Goal: Information Seeking & Learning: Learn about a topic

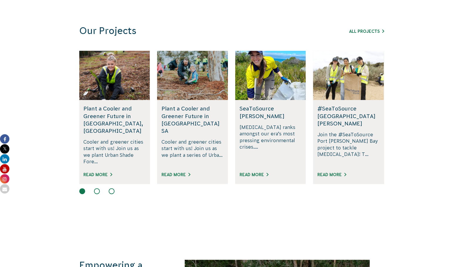
scroll to position [354, 0]
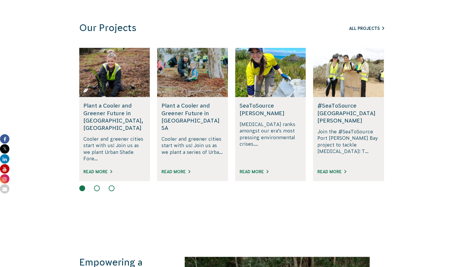
click at [358, 28] on link "All Projects" at bounding box center [366, 28] width 35 height 5
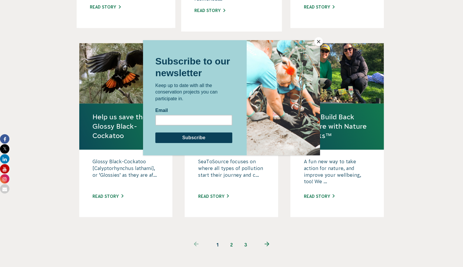
scroll to position [525, 0]
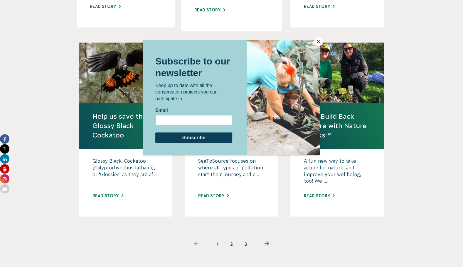
click at [230, 228] on div at bounding box center [231, 144] width 177 height 209
click at [185, 209] on div at bounding box center [231, 144] width 177 height 209
click at [231, 228] on div at bounding box center [231, 144] width 177 height 209
click at [267, 227] on div at bounding box center [231, 144] width 177 height 209
click at [319, 41] on button "Close" at bounding box center [318, 41] width 9 height 9
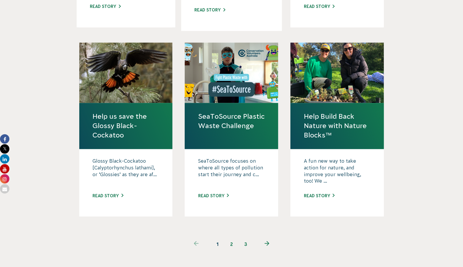
click at [230, 237] on link "2" at bounding box center [231, 244] width 14 height 14
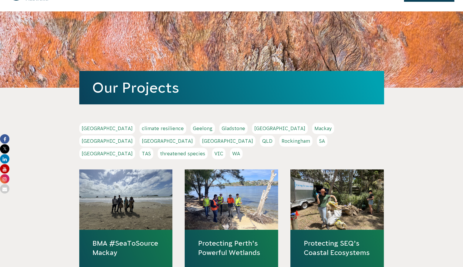
scroll to position [24, 0]
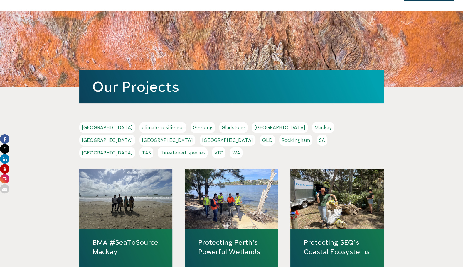
click at [242, 147] on link "WA" at bounding box center [236, 152] width 13 height 11
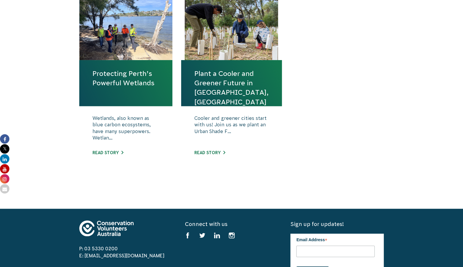
scroll to position [226, 0]
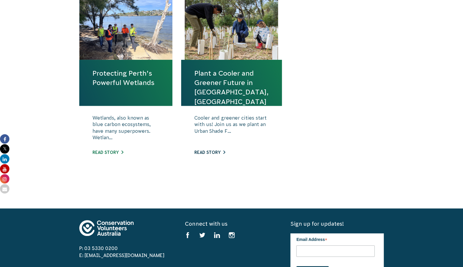
click at [221, 154] on link "Read story" at bounding box center [209, 152] width 31 height 5
click at [140, 85] on link "Protecting Perth’s Powerful Wetlands" at bounding box center [125, 78] width 67 height 19
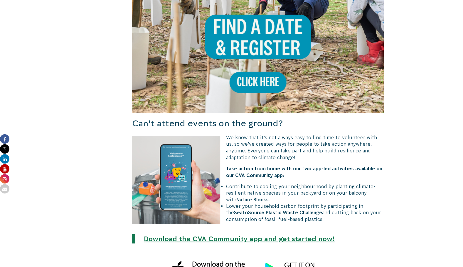
scroll to position [544, 0]
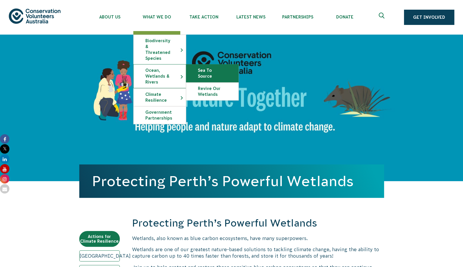
click at [203, 65] on link "Sea To Source" at bounding box center [212, 74] width 52 height 18
